Goal: Information Seeking & Learning: Compare options

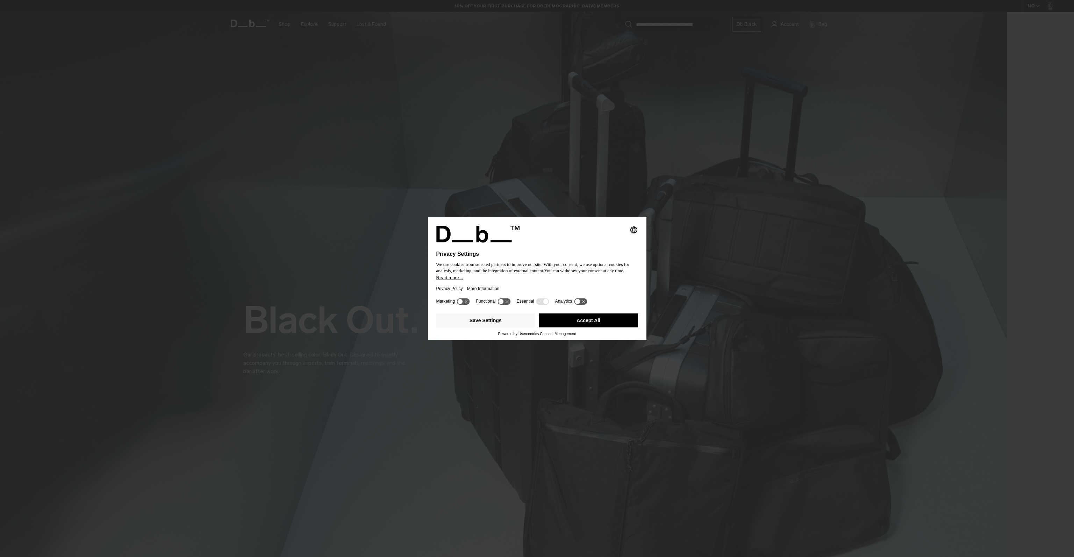
drag, startPoint x: 596, startPoint y: 322, endPoint x: 574, endPoint y: 322, distance: 21.7
click at [596, 322] on button "Accept All" at bounding box center [588, 321] width 99 height 14
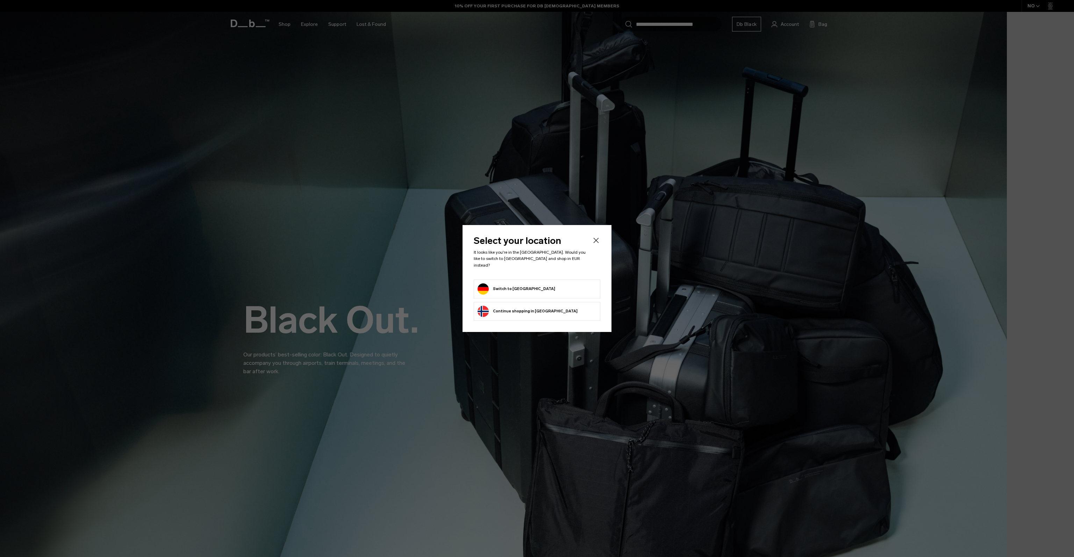
click at [481, 283] on button "Switch to Germany" at bounding box center [516, 288] width 78 height 11
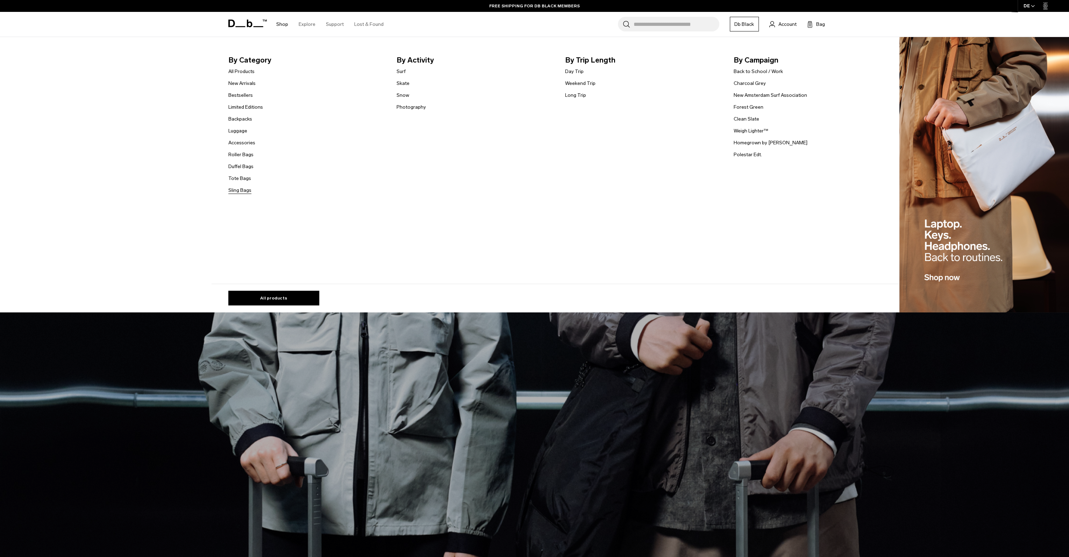
click at [236, 191] on link "Sling Bags" at bounding box center [239, 190] width 23 height 7
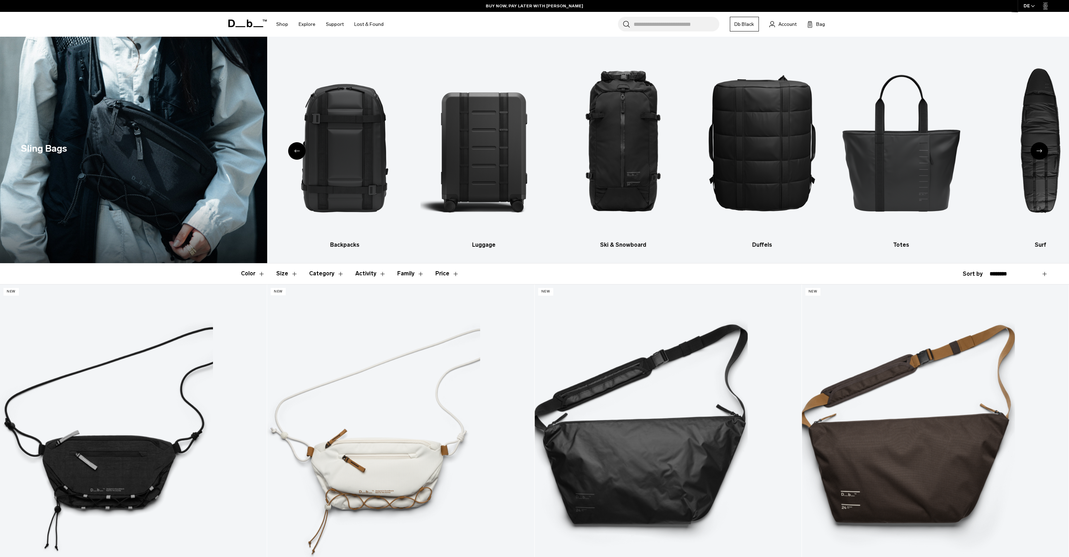
click at [280, 272] on button "Size" at bounding box center [287, 274] width 22 height 20
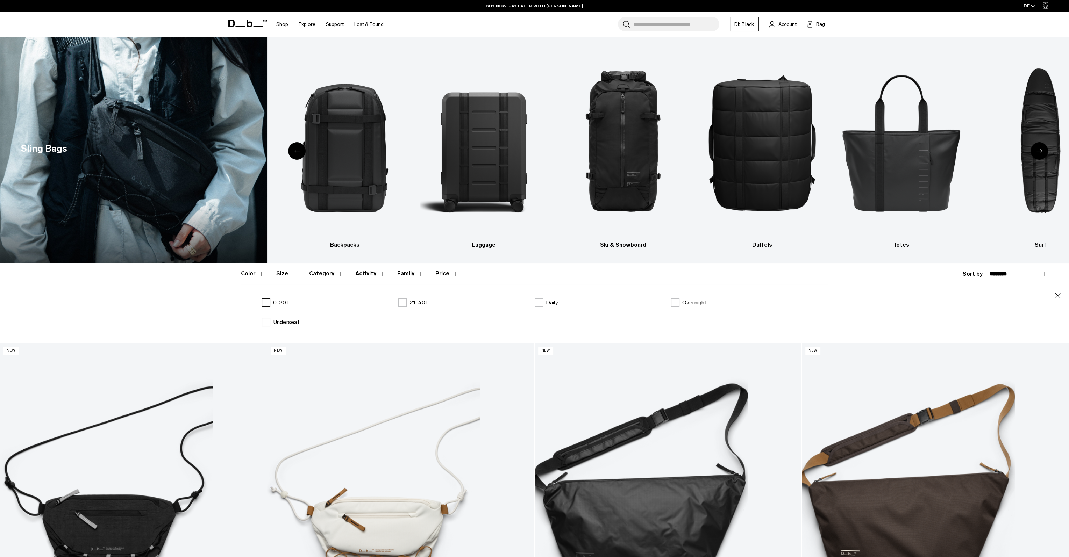
click at [263, 303] on label "0-20L" at bounding box center [276, 303] width 28 height 8
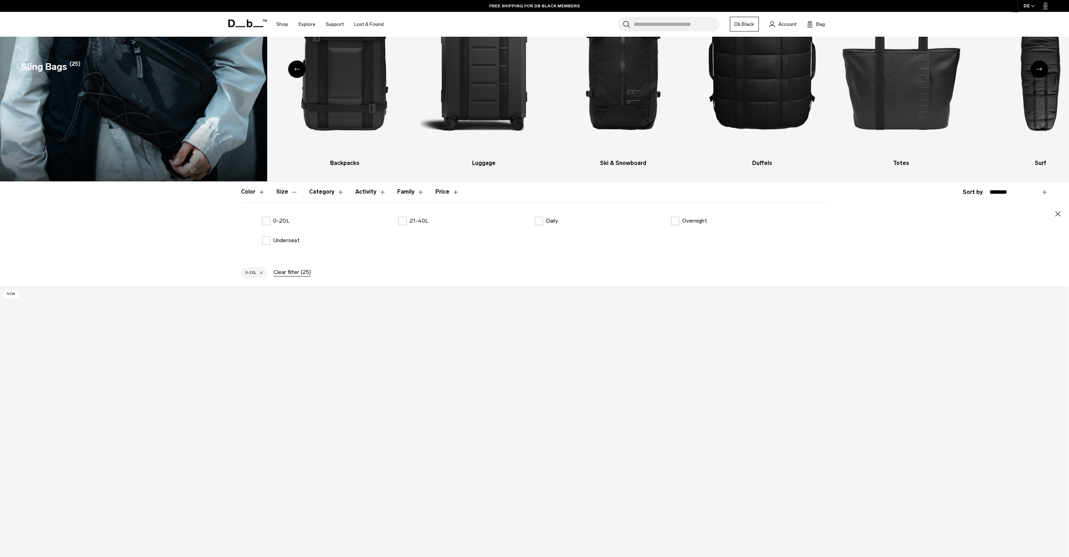
scroll to position [245, 0]
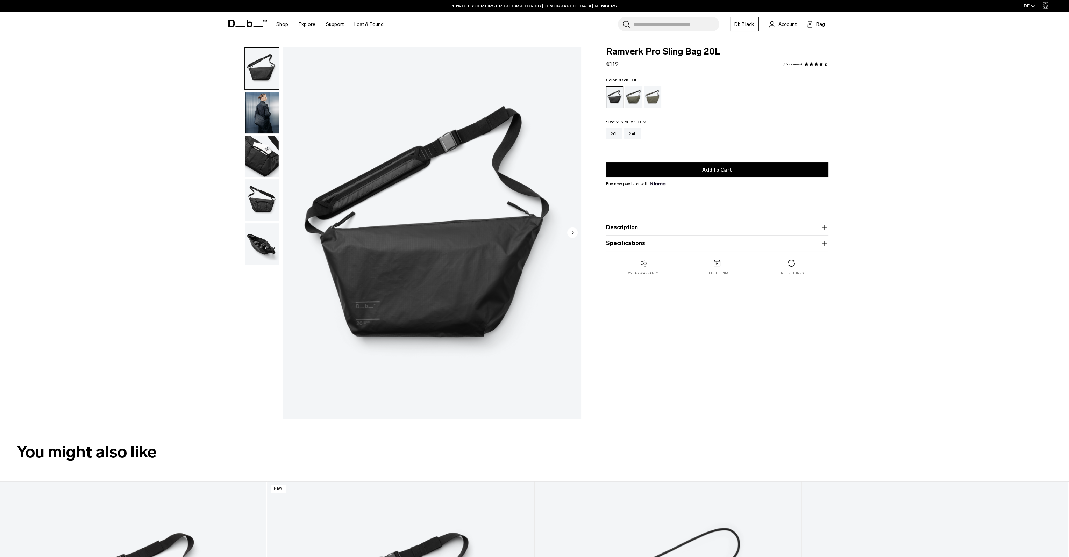
click at [252, 109] on img "button" at bounding box center [262, 113] width 34 height 42
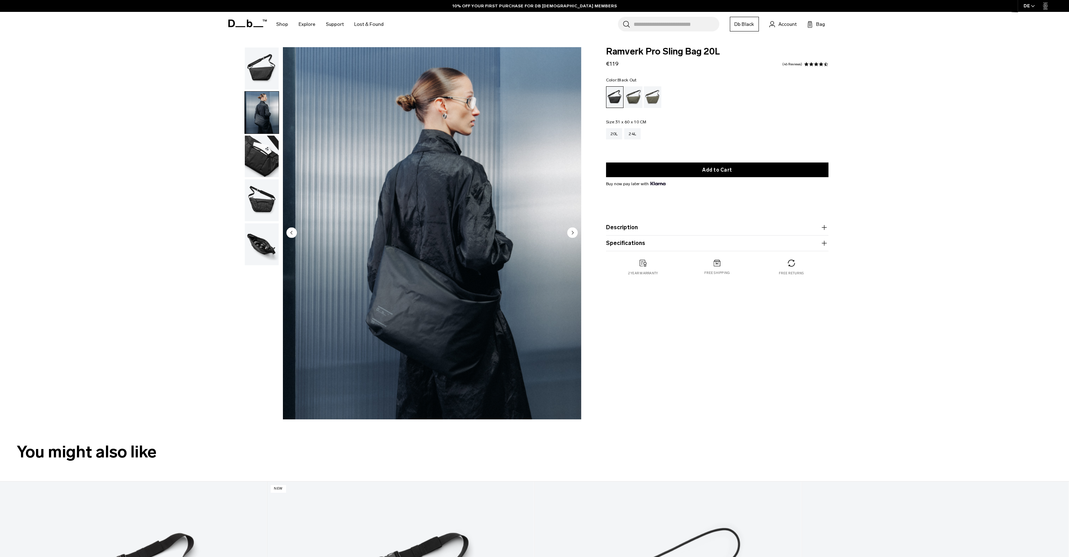
click at [569, 231] on circle "Next slide" at bounding box center [572, 232] width 10 height 10
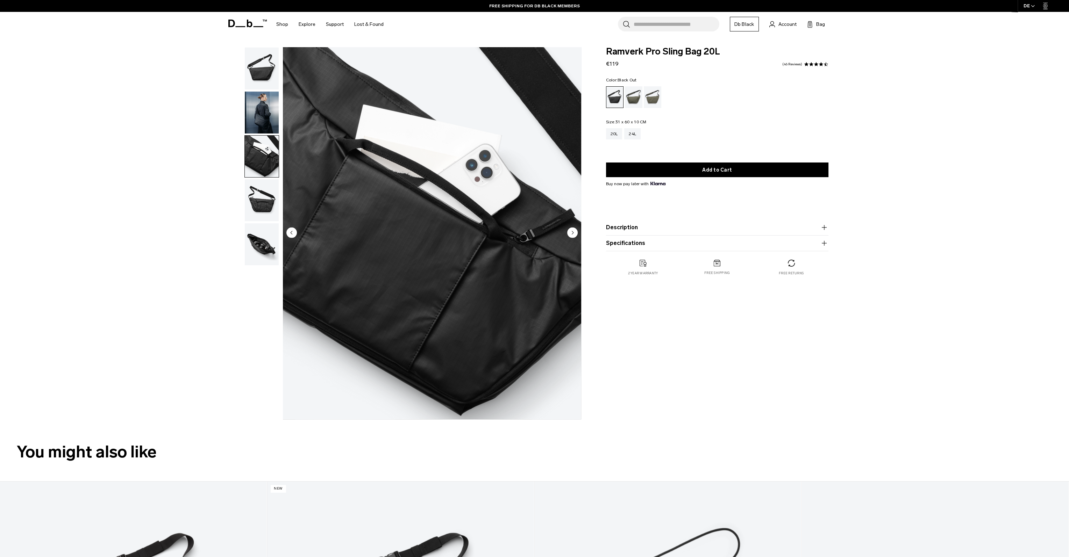
click at [569, 231] on circle "Next slide" at bounding box center [572, 232] width 10 height 10
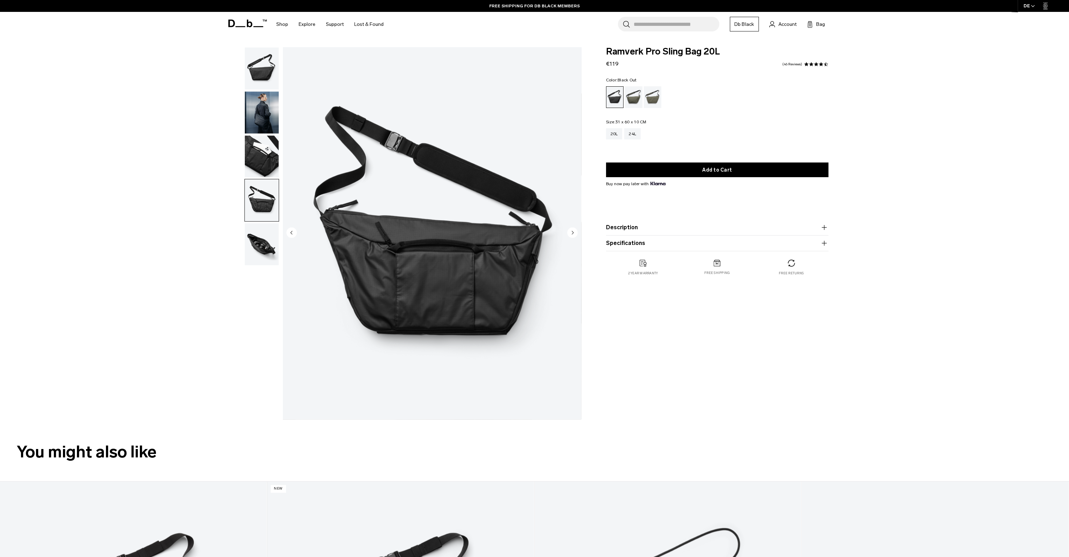
click at [569, 231] on circle "Next slide" at bounding box center [572, 232] width 10 height 10
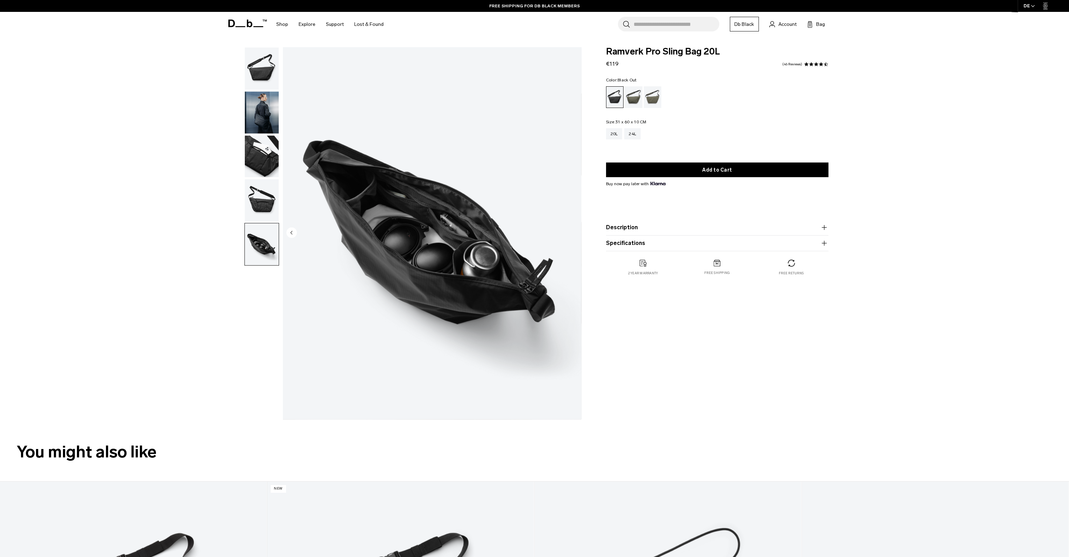
click at [569, 231] on img "5 / 5" at bounding box center [432, 233] width 298 height 372
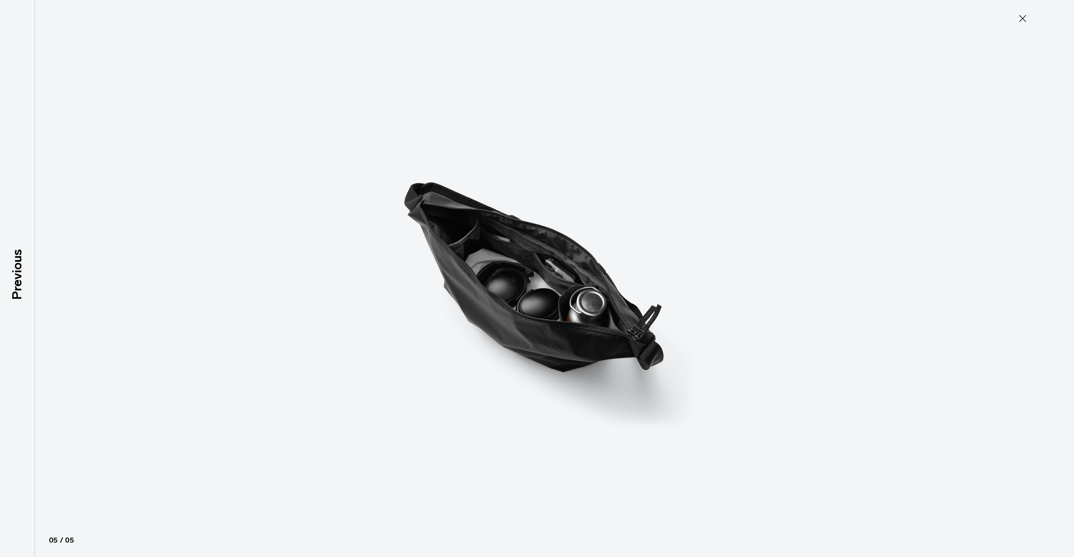
click at [1017, 21] on icon at bounding box center [1022, 18] width 11 height 11
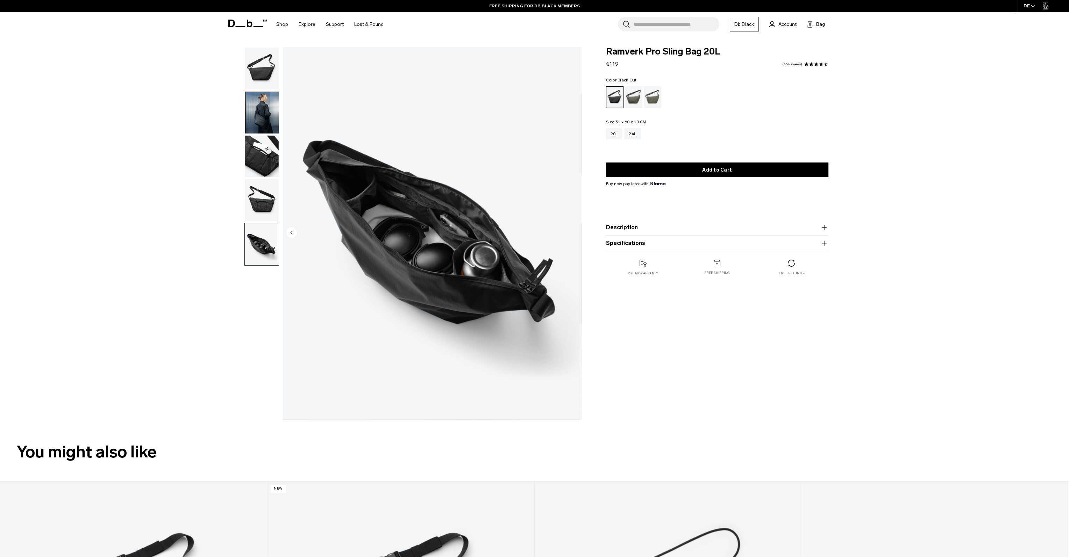
click at [289, 234] on circle "Previous slide" at bounding box center [291, 232] width 10 height 10
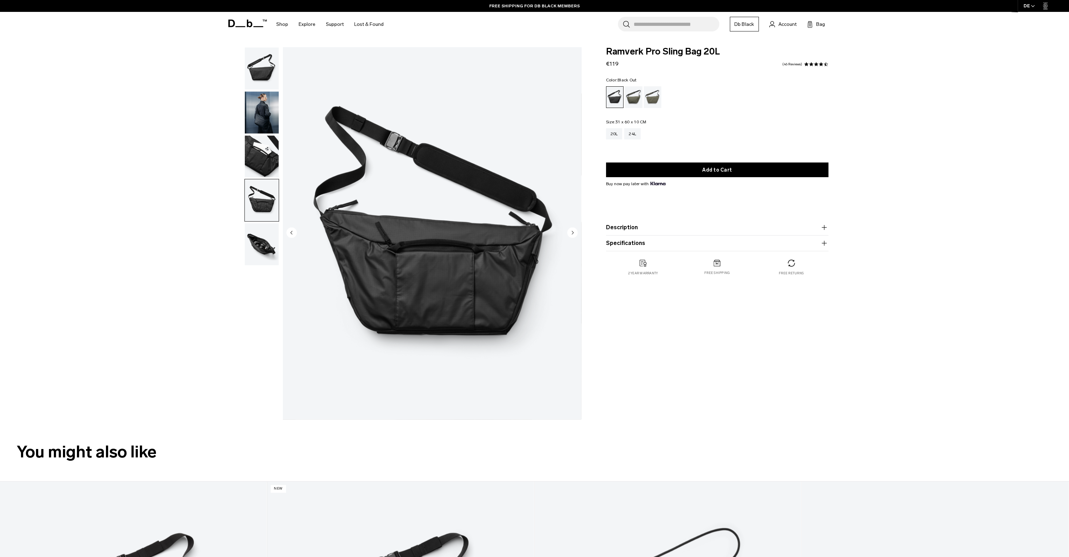
click at [289, 231] on circle "Previous slide" at bounding box center [291, 232] width 10 height 10
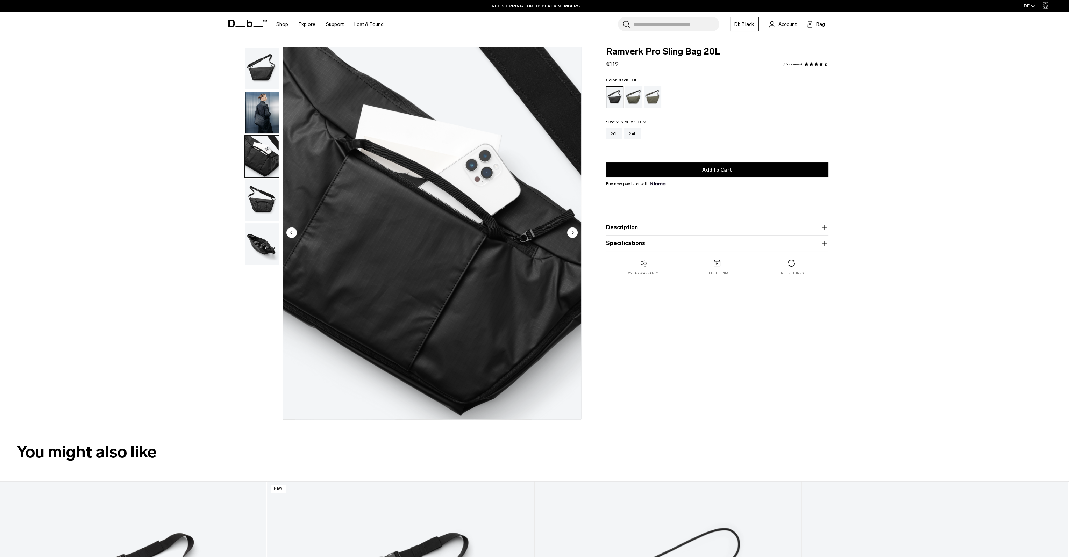
click at [289, 231] on circle "Previous slide" at bounding box center [291, 232] width 10 height 10
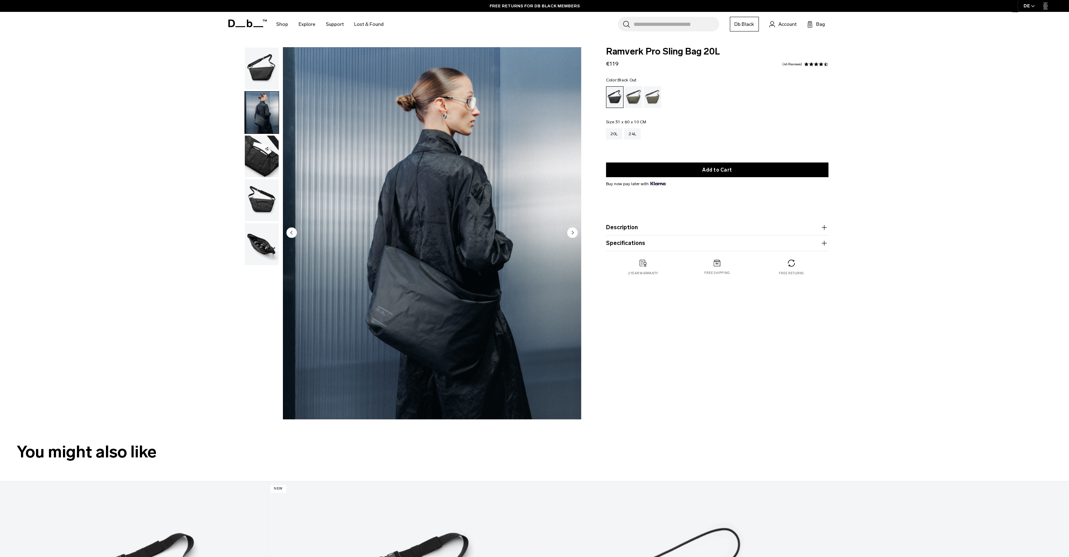
click at [289, 231] on circle "Previous slide" at bounding box center [291, 232] width 10 height 10
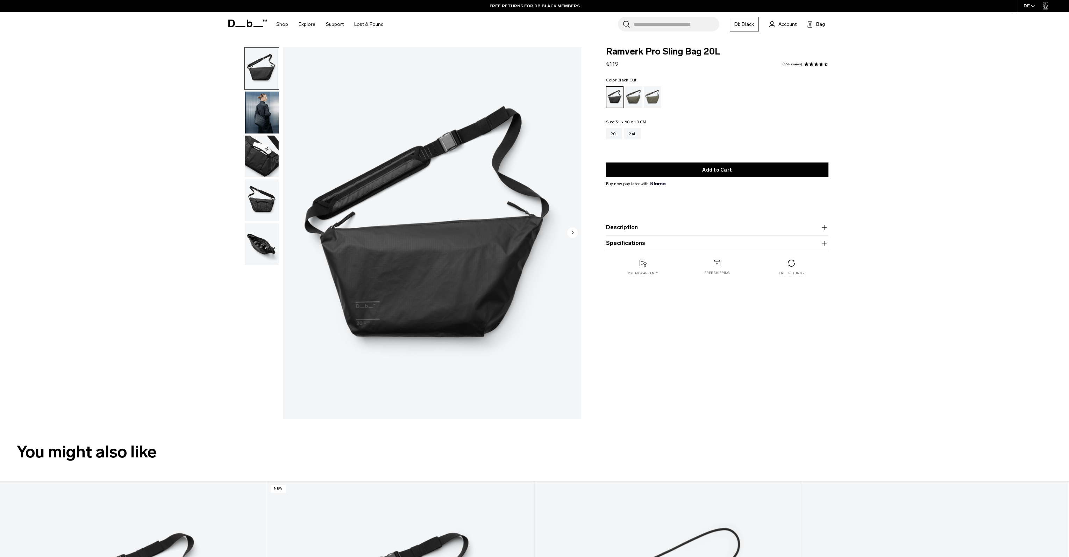
click at [289, 231] on img "1 / 5" at bounding box center [432, 233] width 298 height 372
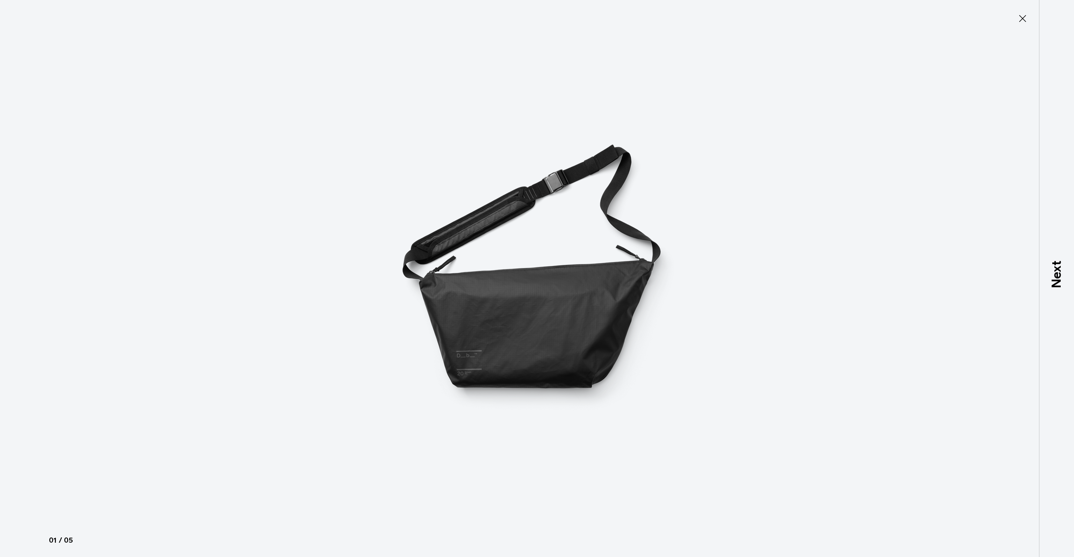
click at [1023, 19] on icon at bounding box center [1022, 18] width 11 height 11
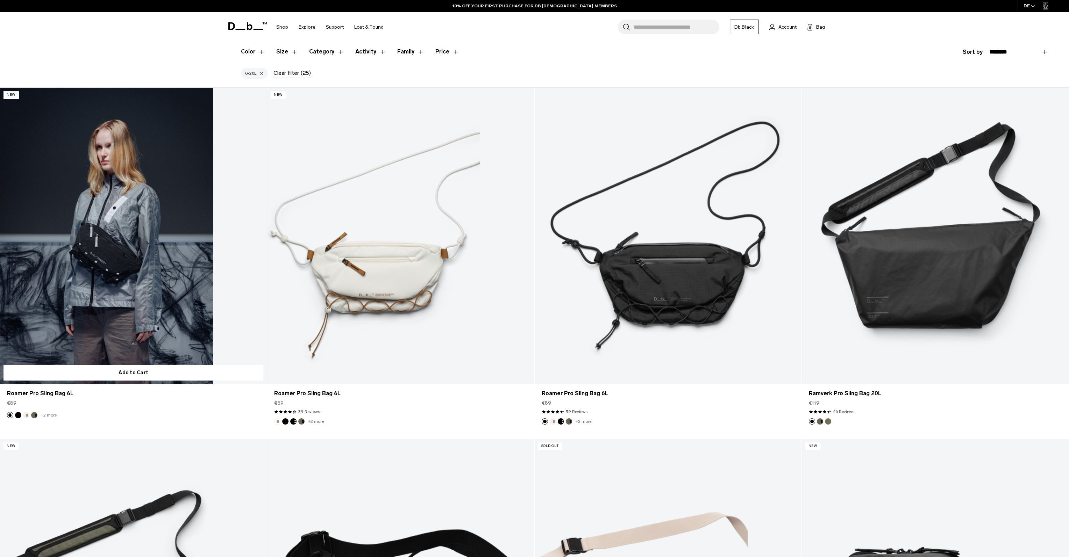
scroll to position [175, 0]
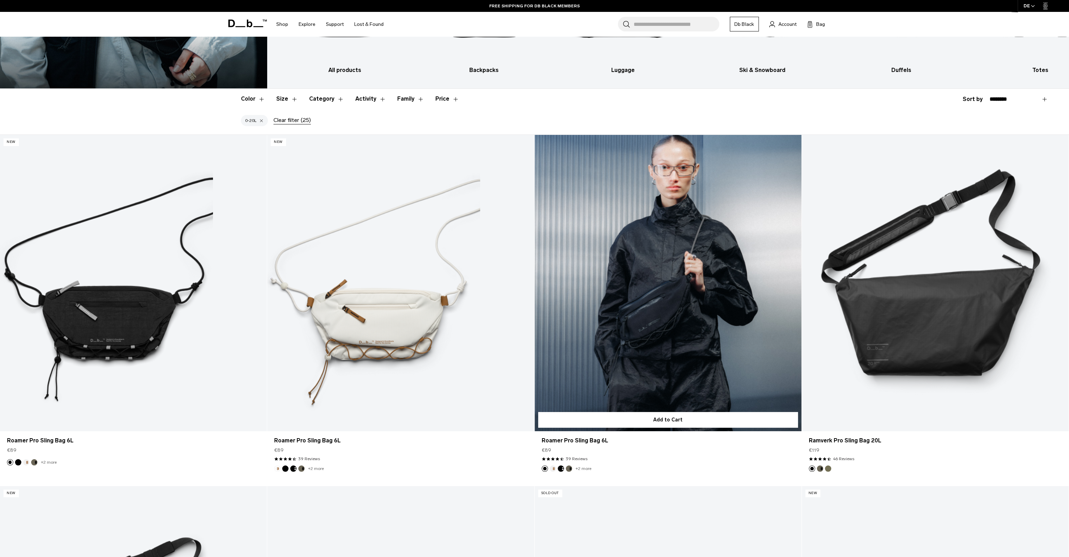
click at [617, 297] on link "Roamer Pro Sling Bag 6L" at bounding box center [667, 283] width 267 height 296
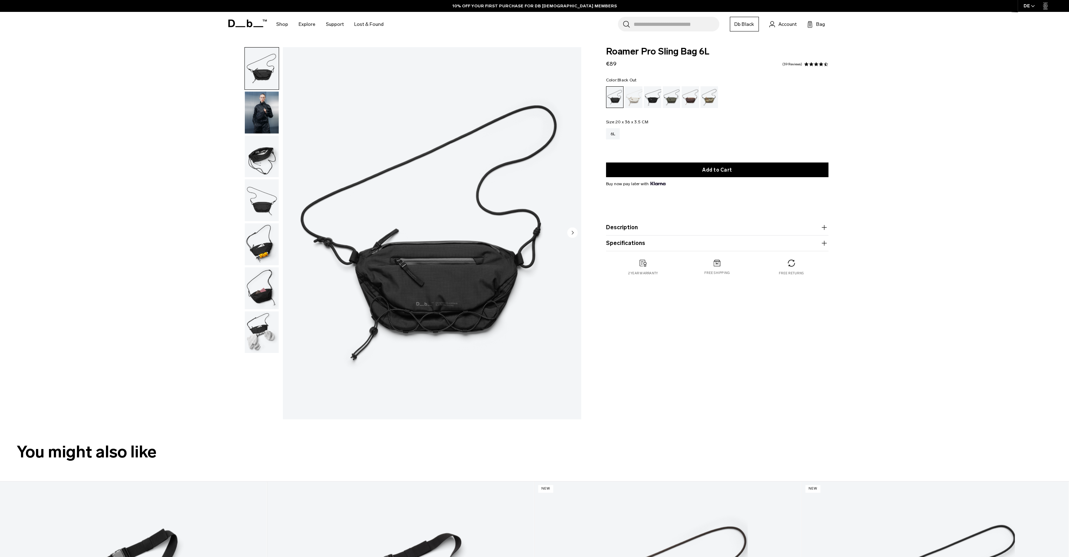
click at [257, 158] on img "button" at bounding box center [262, 157] width 34 height 42
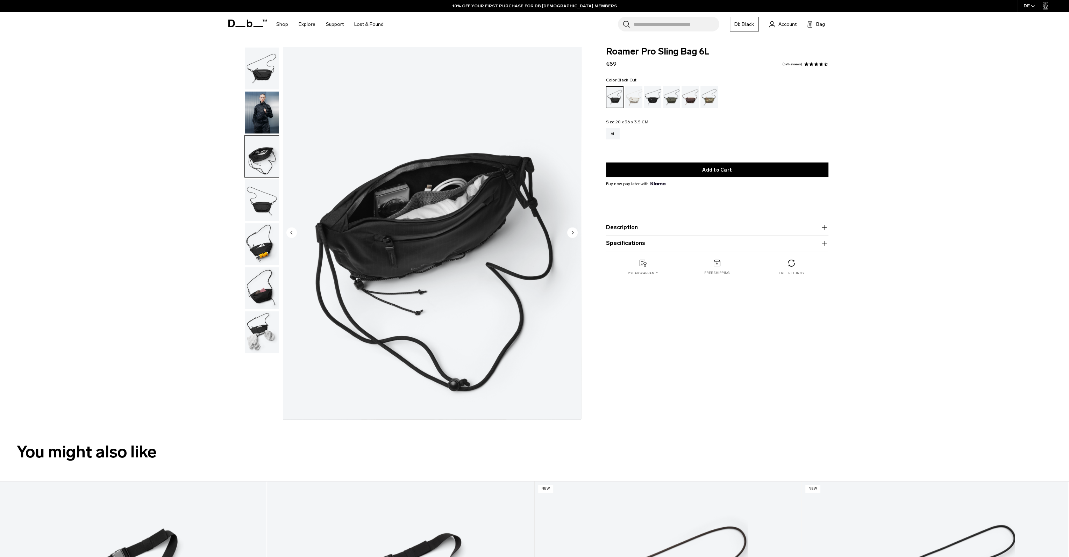
click at [260, 198] on img "button" at bounding box center [262, 200] width 34 height 42
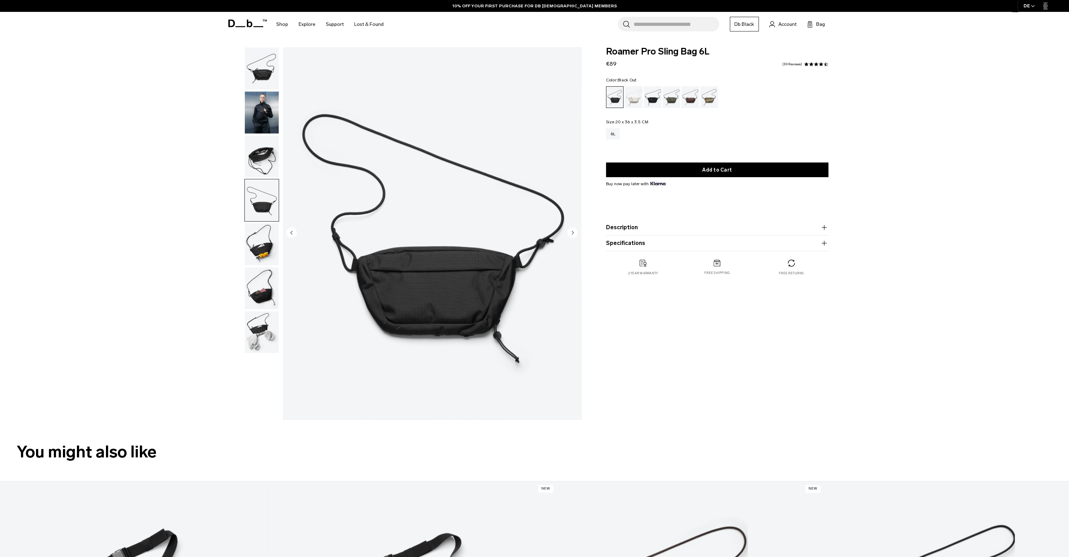
click at [258, 237] on img "button" at bounding box center [262, 244] width 34 height 42
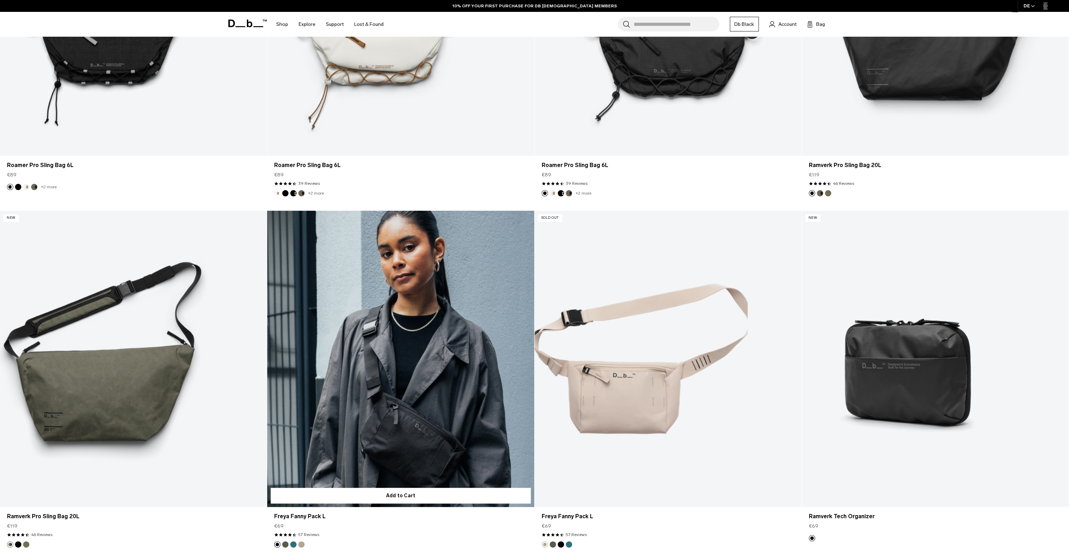
scroll to position [524, 0]
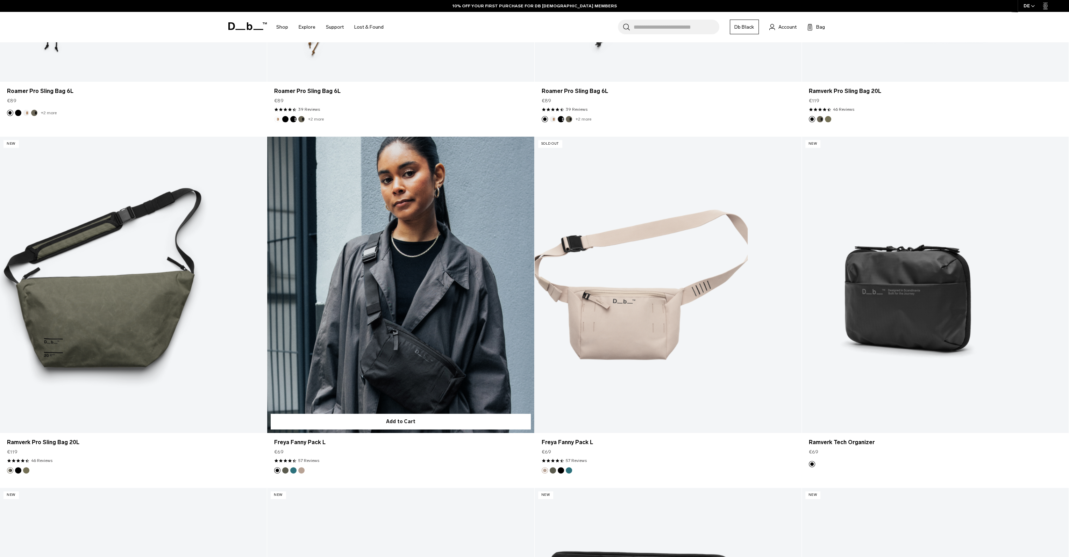
click at [409, 309] on link "Freya Fanny Pack L" at bounding box center [400, 285] width 267 height 296
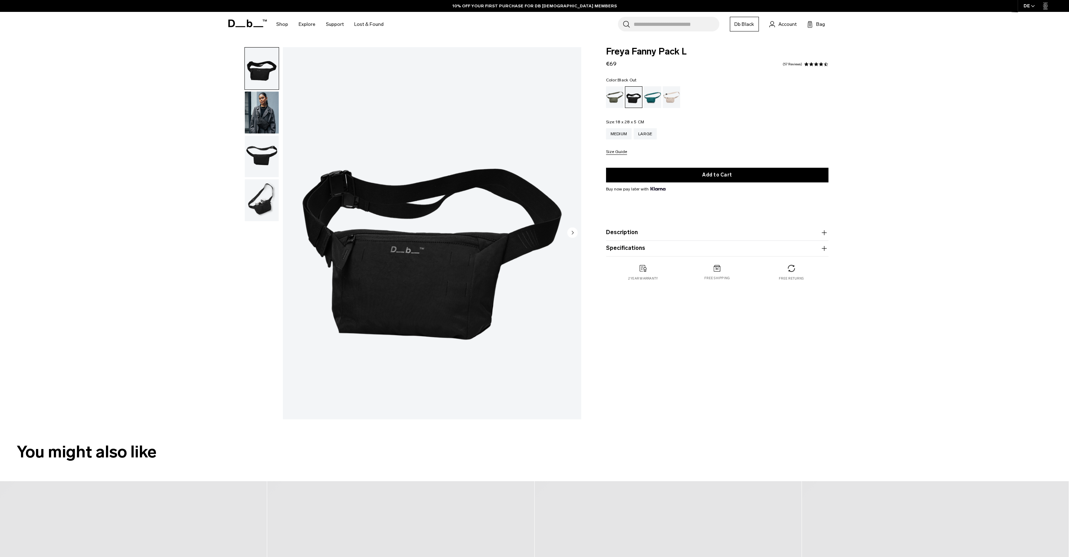
click at [259, 153] on img "button" at bounding box center [262, 157] width 34 height 42
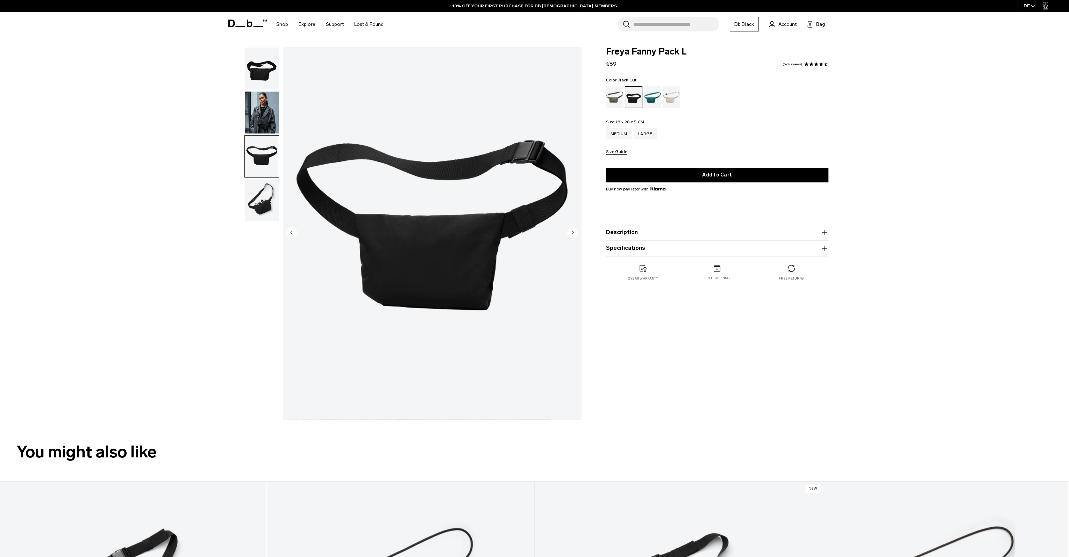
click at [260, 200] on img "button" at bounding box center [262, 200] width 34 height 42
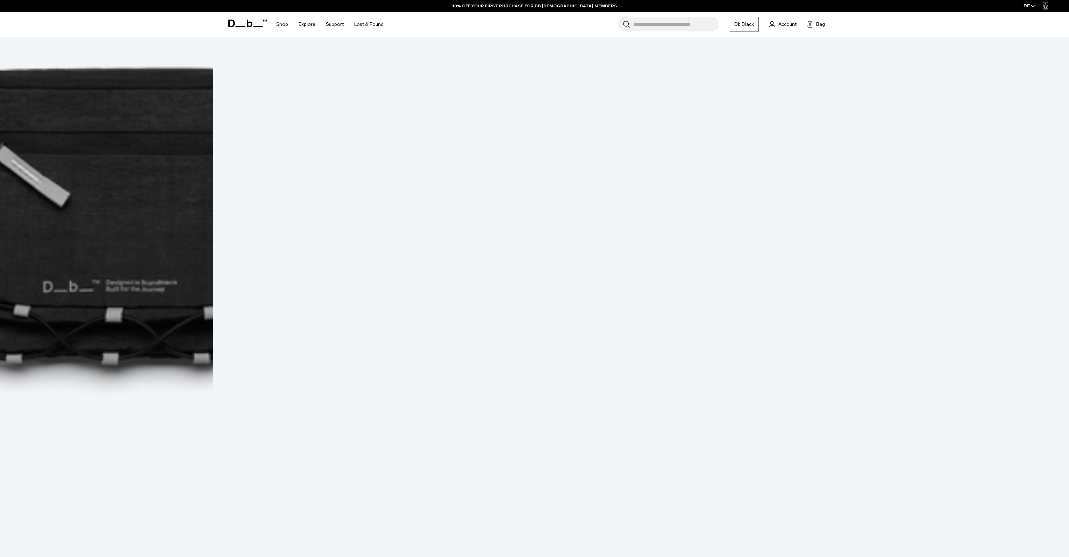
scroll to position [857, 0]
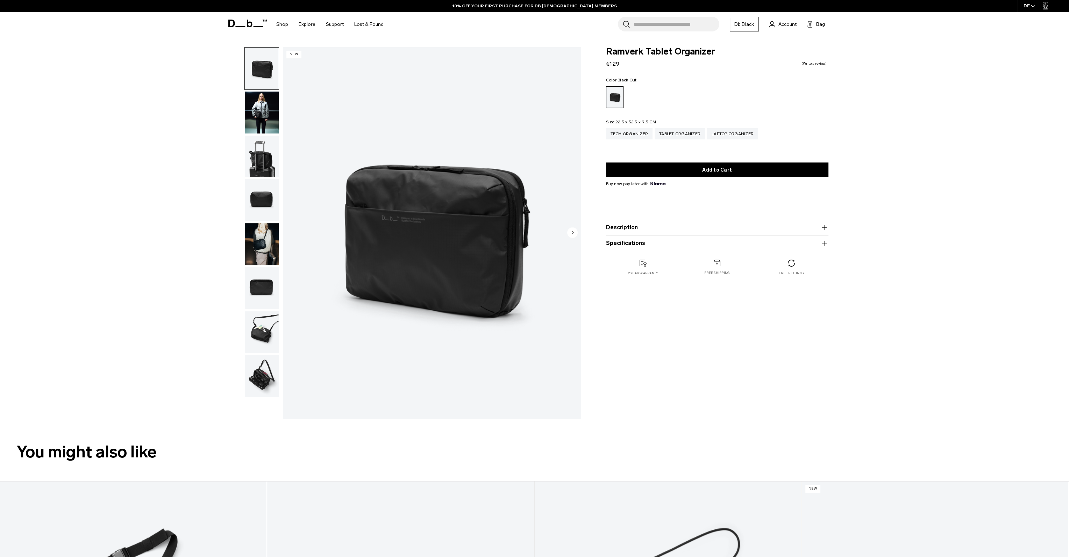
click at [256, 96] on img "button" at bounding box center [262, 113] width 34 height 42
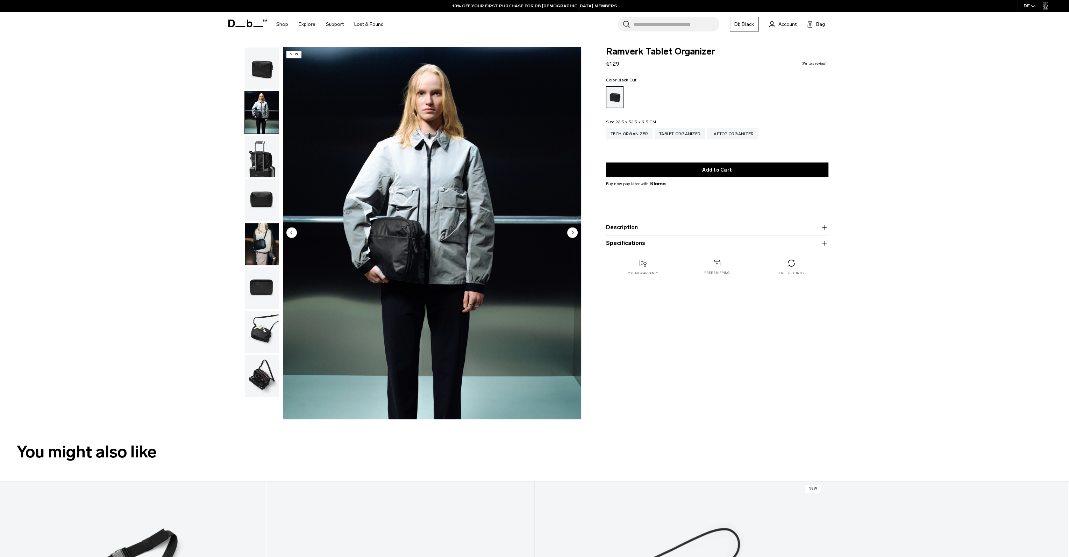
click at [260, 158] on img "button" at bounding box center [262, 157] width 34 height 42
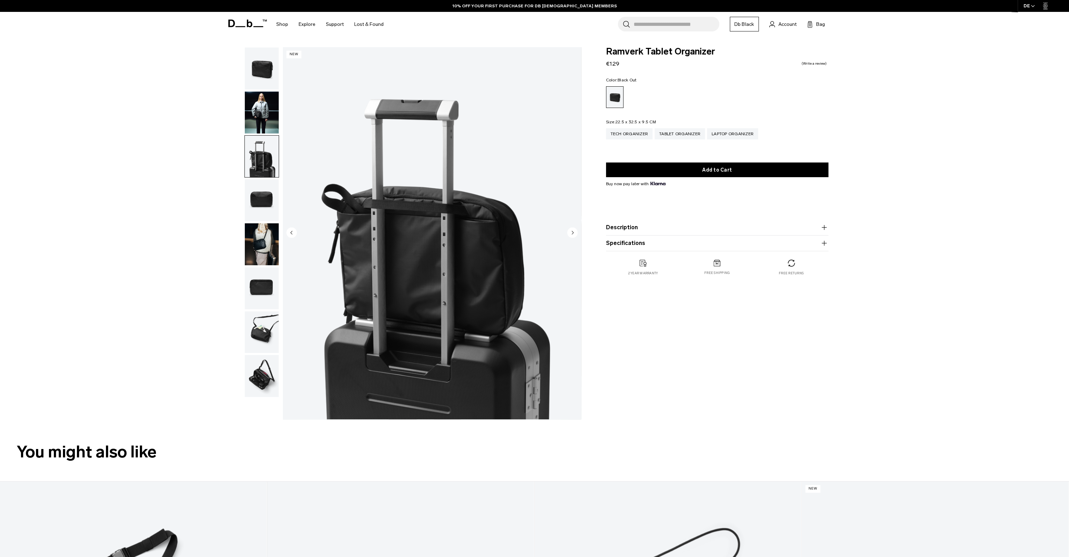
click at [265, 206] on img "button" at bounding box center [262, 200] width 34 height 42
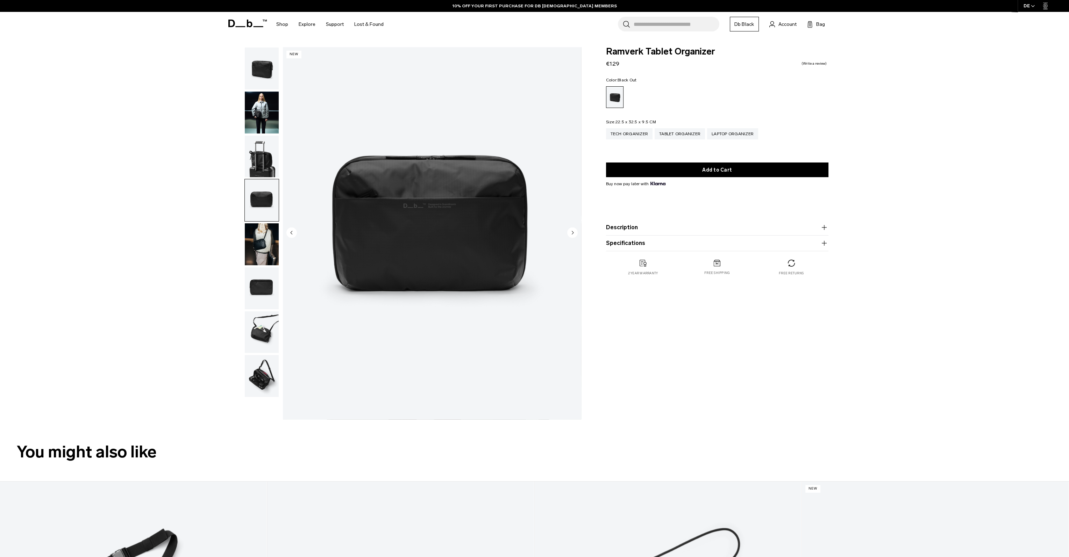
click at [263, 242] on img "button" at bounding box center [262, 244] width 34 height 42
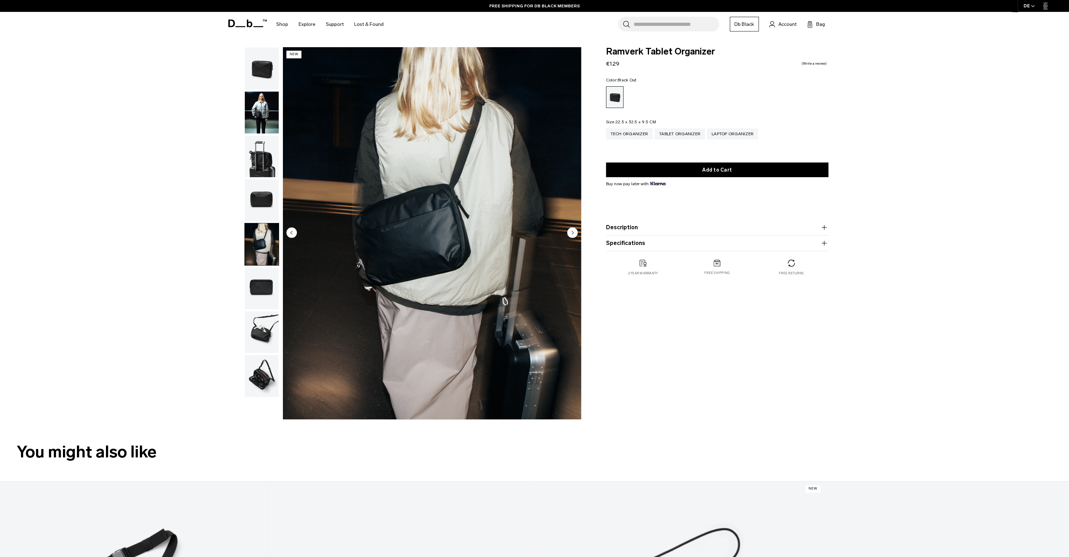
click at [264, 280] on img "button" at bounding box center [262, 288] width 34 height 42
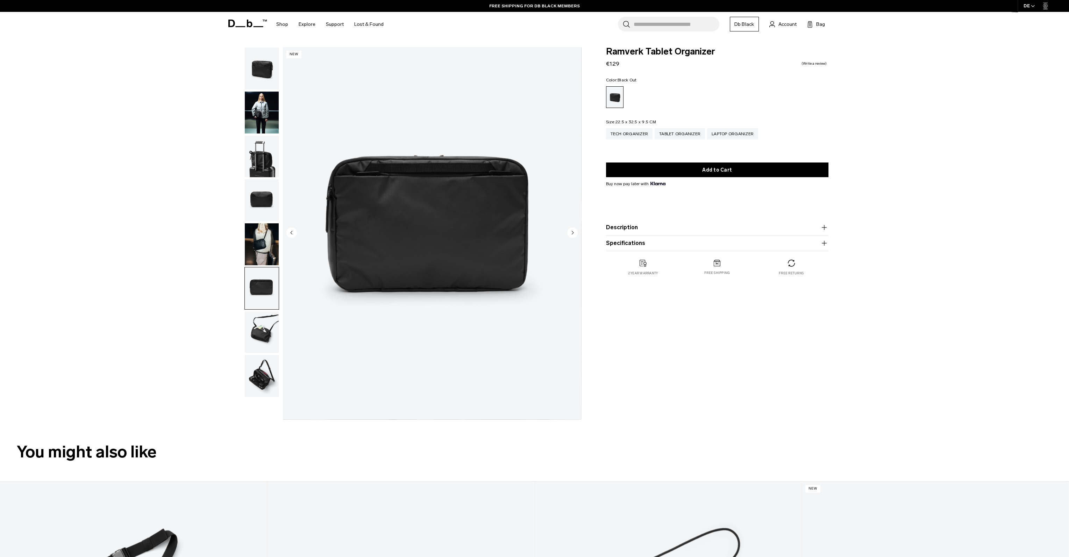
drag, startPoint x: 252, startPoint y: 342, endPoint x: 256, endPoint y: 336, distance: 6.7
click at [252, 342] on img "button" at bounding box center [262, 332] width 34 height 42
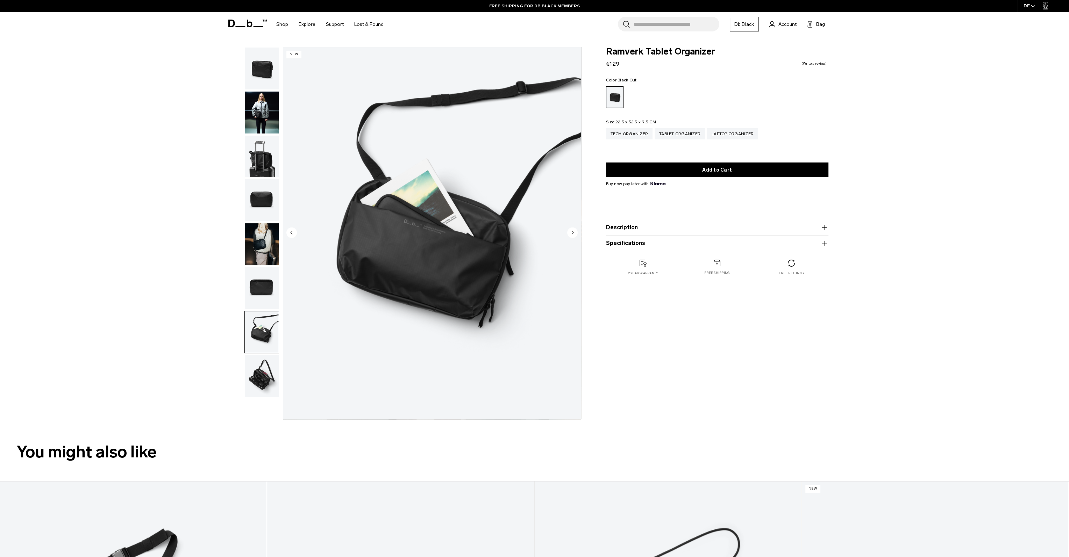
click at [268, 374] on img "button" at bounding box center [262, 376] width 34 height 42
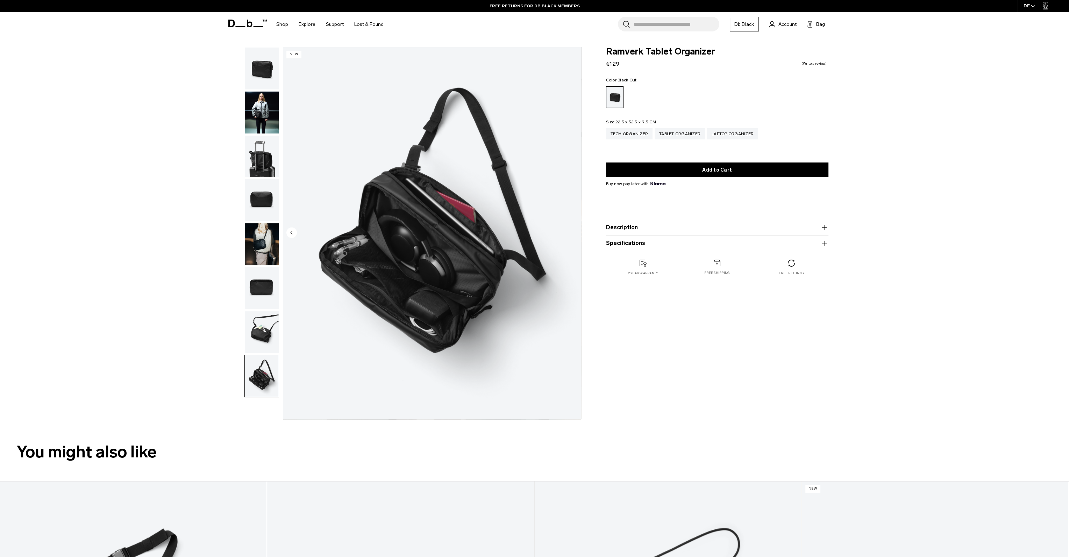
click at [265, 332] on img "button" at bounding box center [262, 332] width 34 height 42
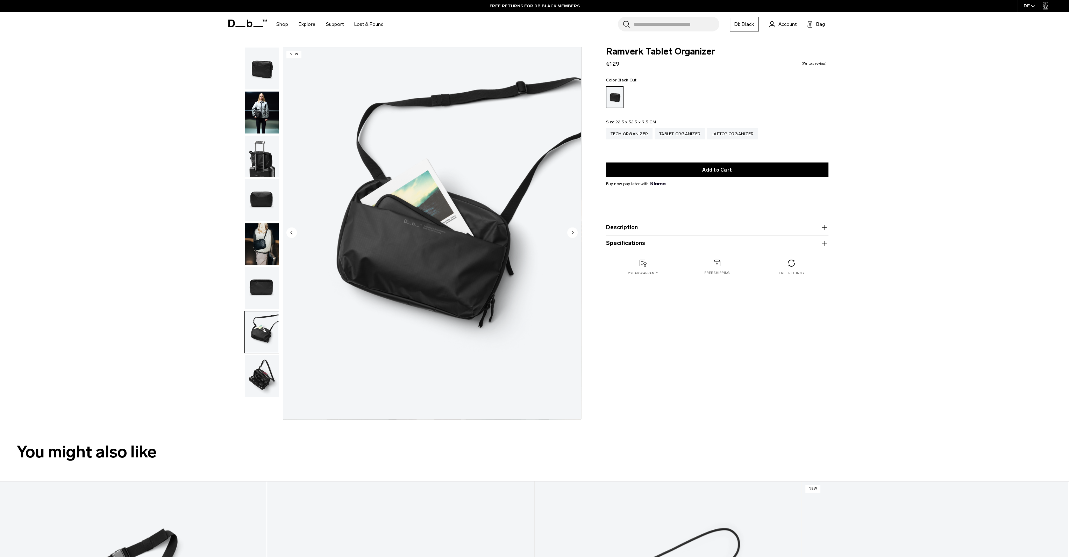
click at [613, 227] on button "Description" at bounding box center [717, 227] width 222 height 8
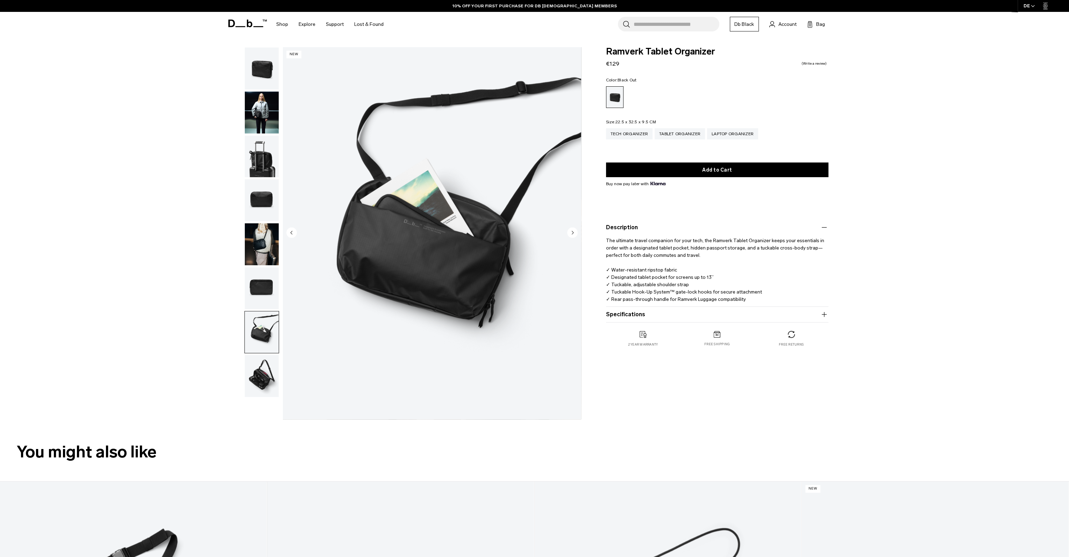
click at [251, 380] on img "button" at bounding box center [262, 376] width 34 height 42
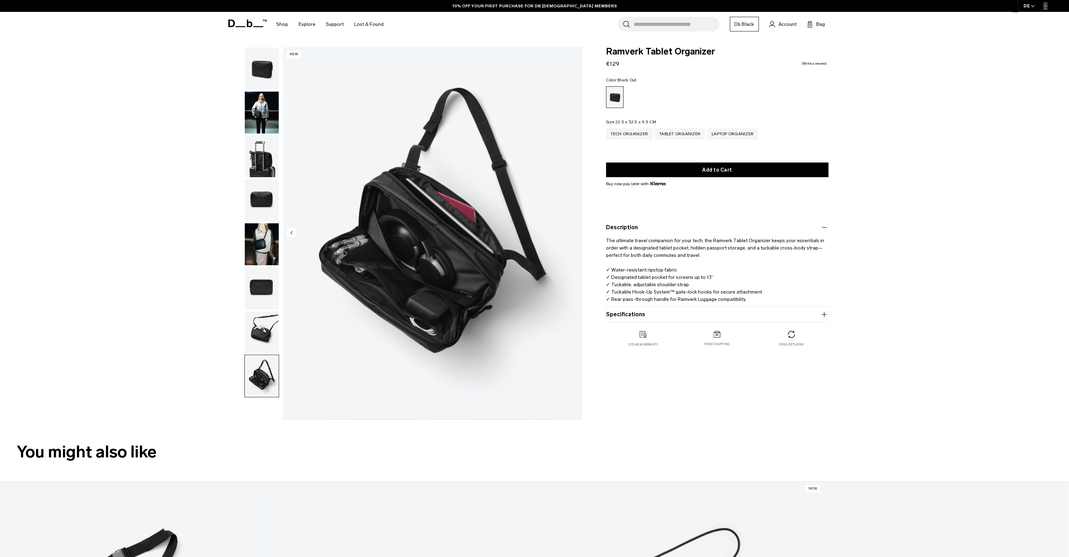
click at [259, 333] on img "button" at bounding box center [262, 332] width 34 height 42
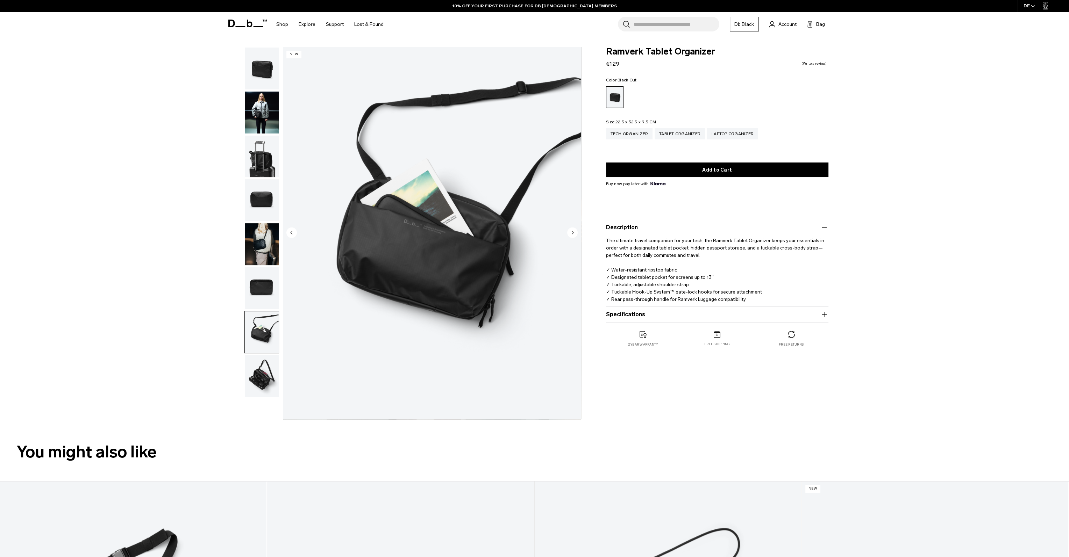
click at [257, 252] on img "button" at bounding box center [262, 244] width 34 height 42
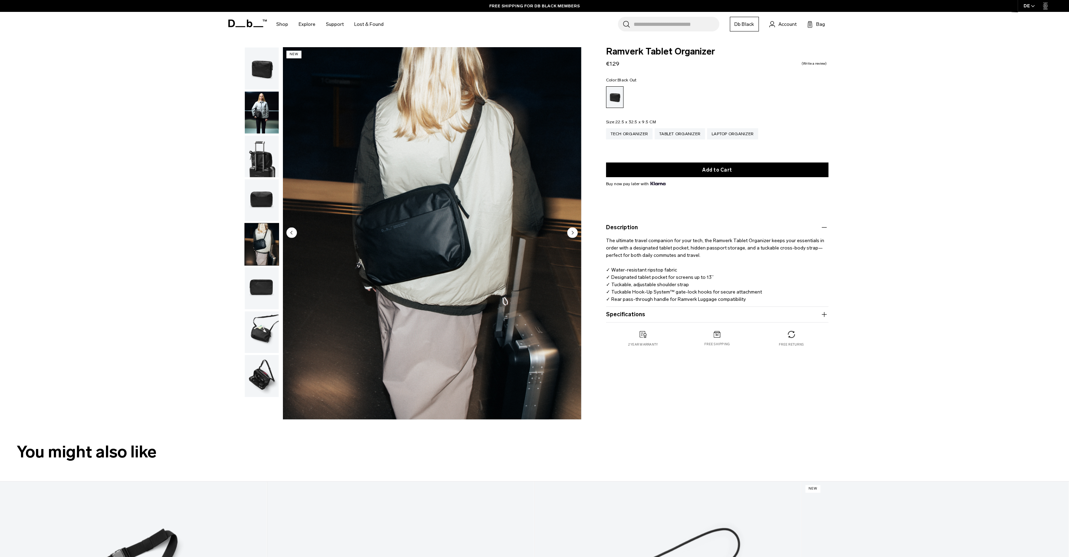
click at [251, 109] on img "button" at bounding box center [262, 113] width 34 height 42
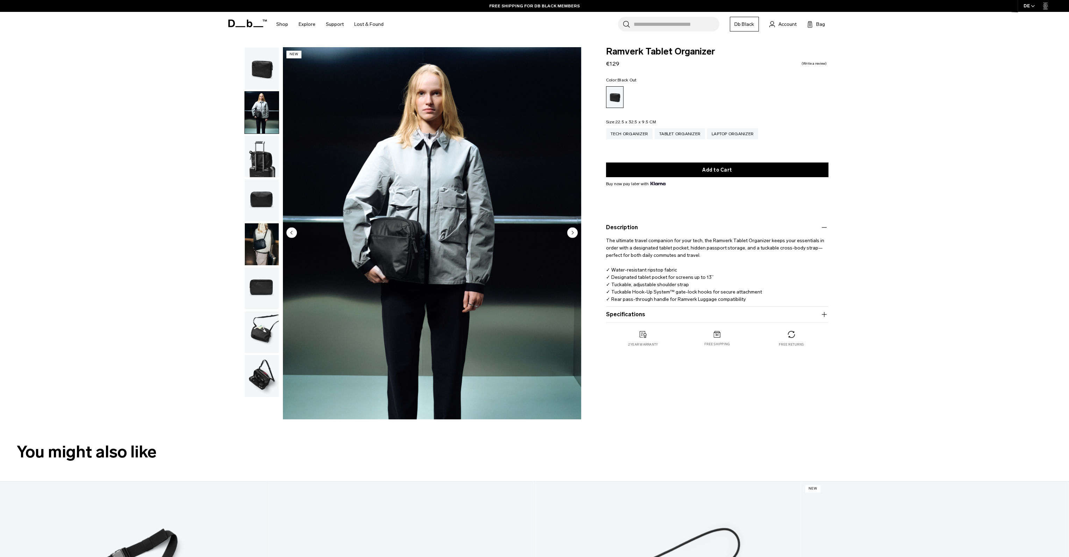
click at [258, 153] on img "button" at bounding box center [262, 157] width 34 height 42
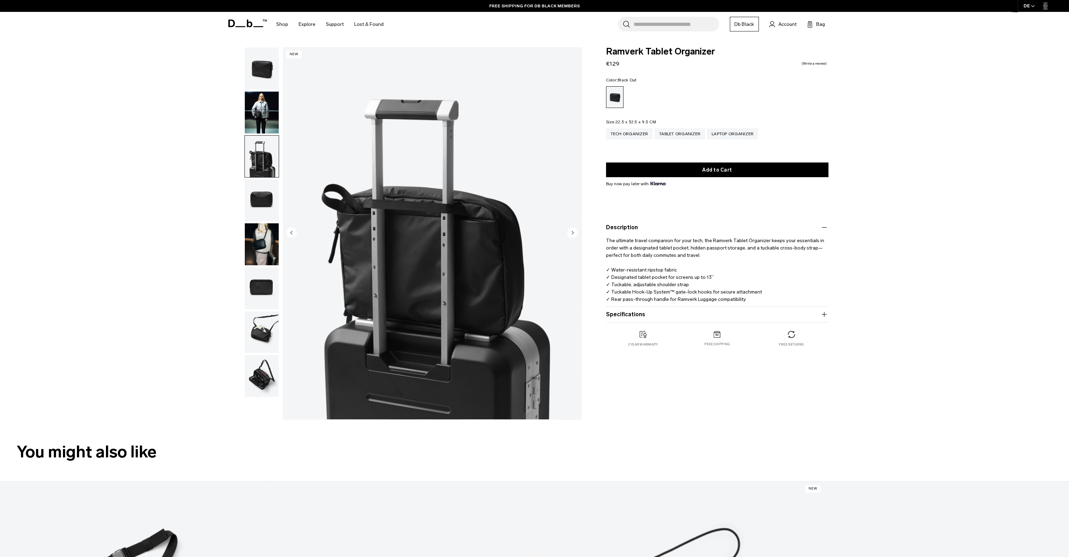
click at [257, 197] on img "button" at bounding box center [262, 200] width 34 height 42
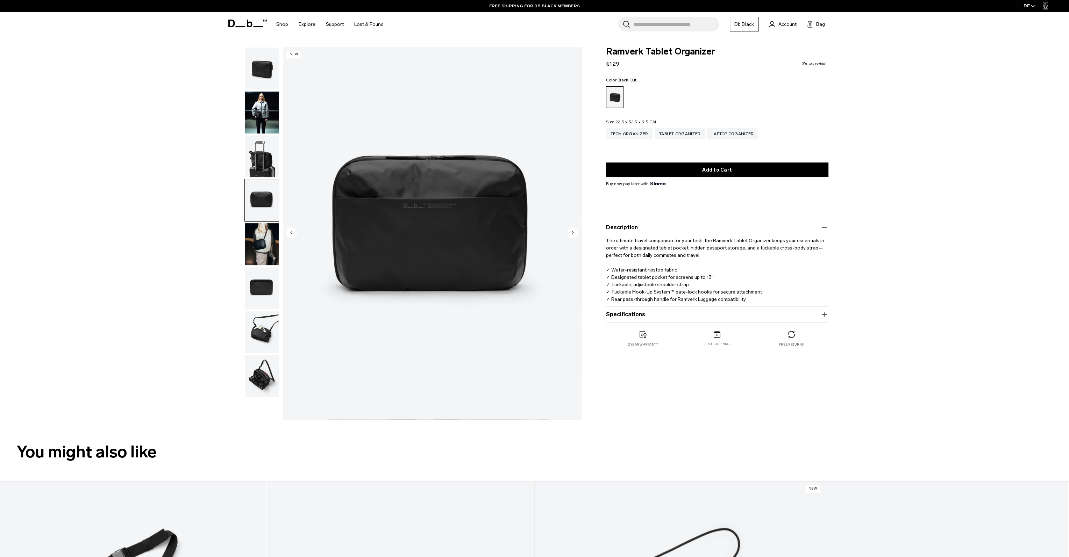
click at [264, 241] on img "button" at bounding box center [262, 244] width 34 height 42
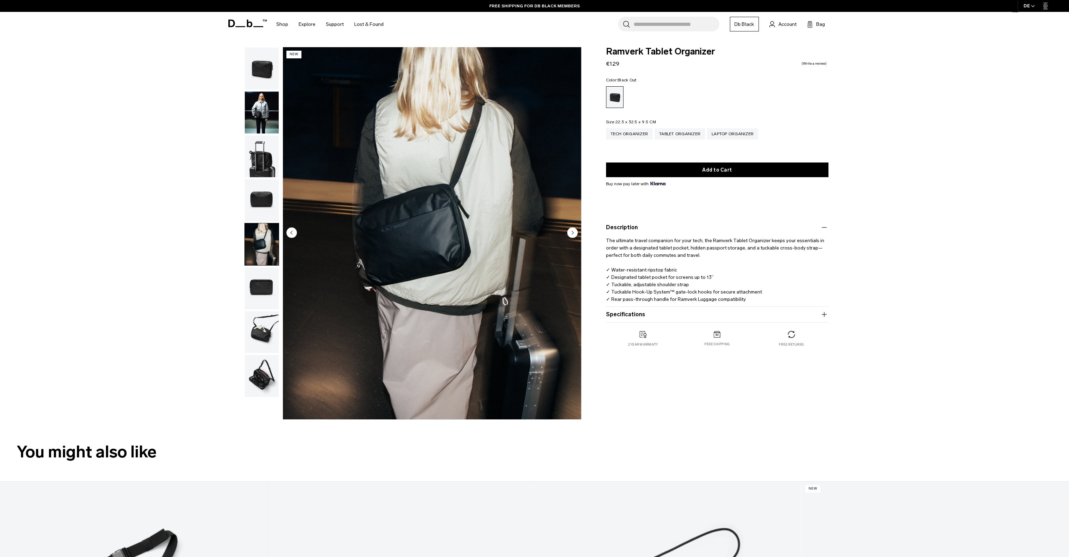
click at [375, 223] on img "5 / 8" at bounding box center [432, 233] width 298 height 372
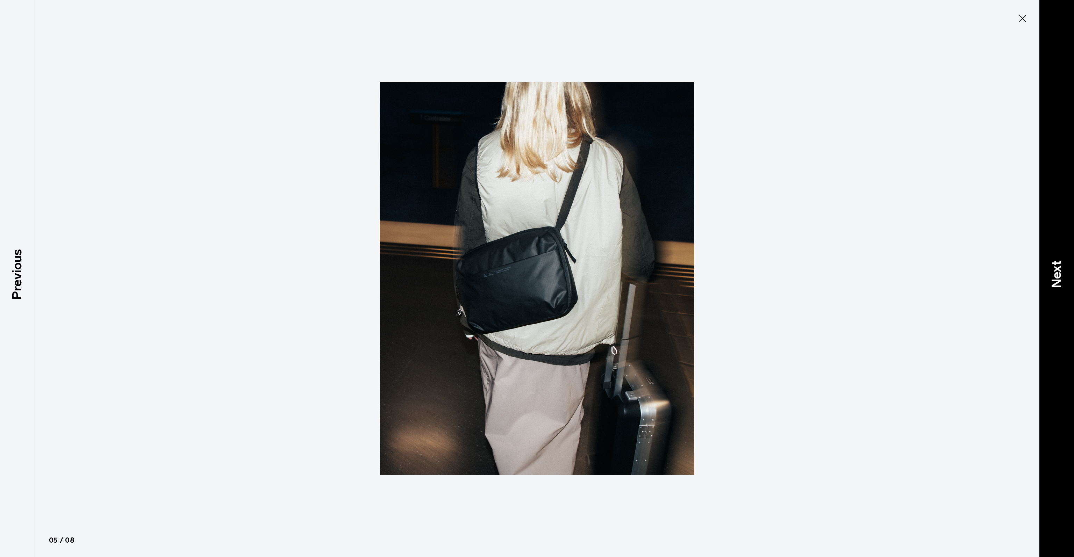
click at [1044, 279] on div "Next" at bounding box center [1056, 278] width 35 height 557
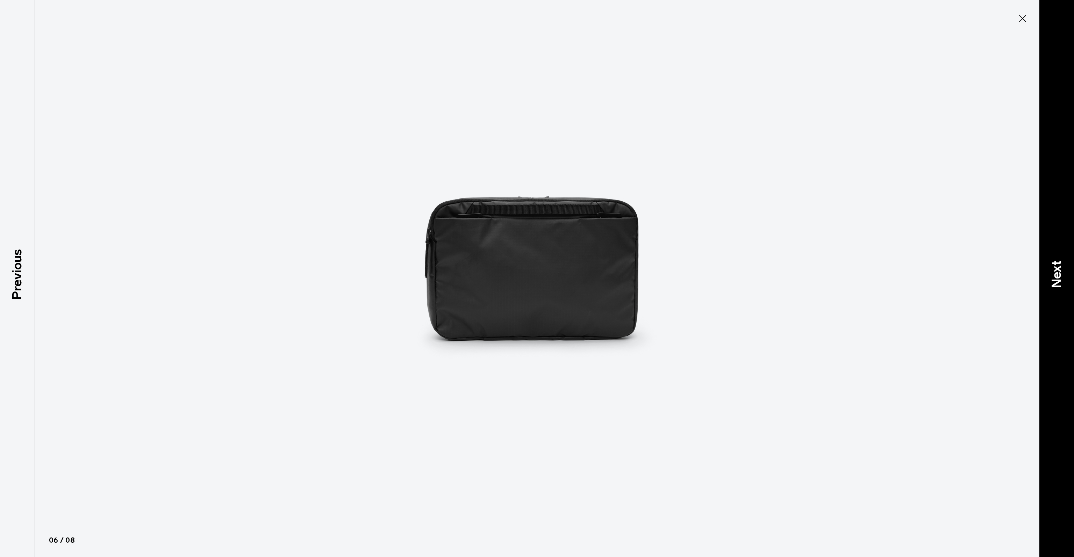
click at [1049, 277] on p "Next" at bounding box center [1056, 274] width 19 height 28
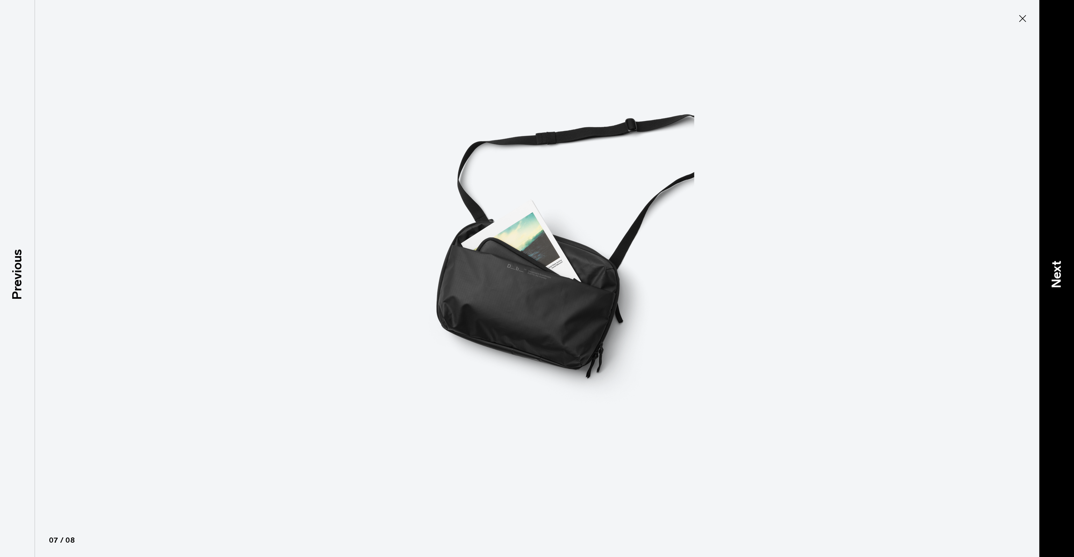
click at [1049, 277] on p "Next" at bounding box center [1056, 274] width 19 height 28
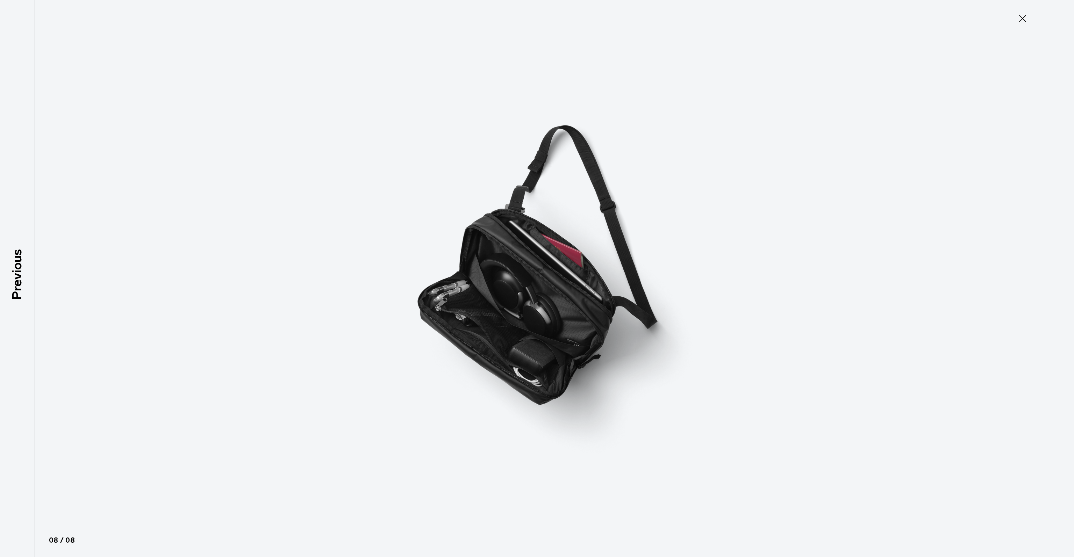
click at [1049, 277] on div at bounding box center [537, 278] width 1074 height 557
click at [1027, 21] on icon at bounding box center [1022, 18] width 11 height 11
